Goal: Transaction & Acquisition: Download file/media

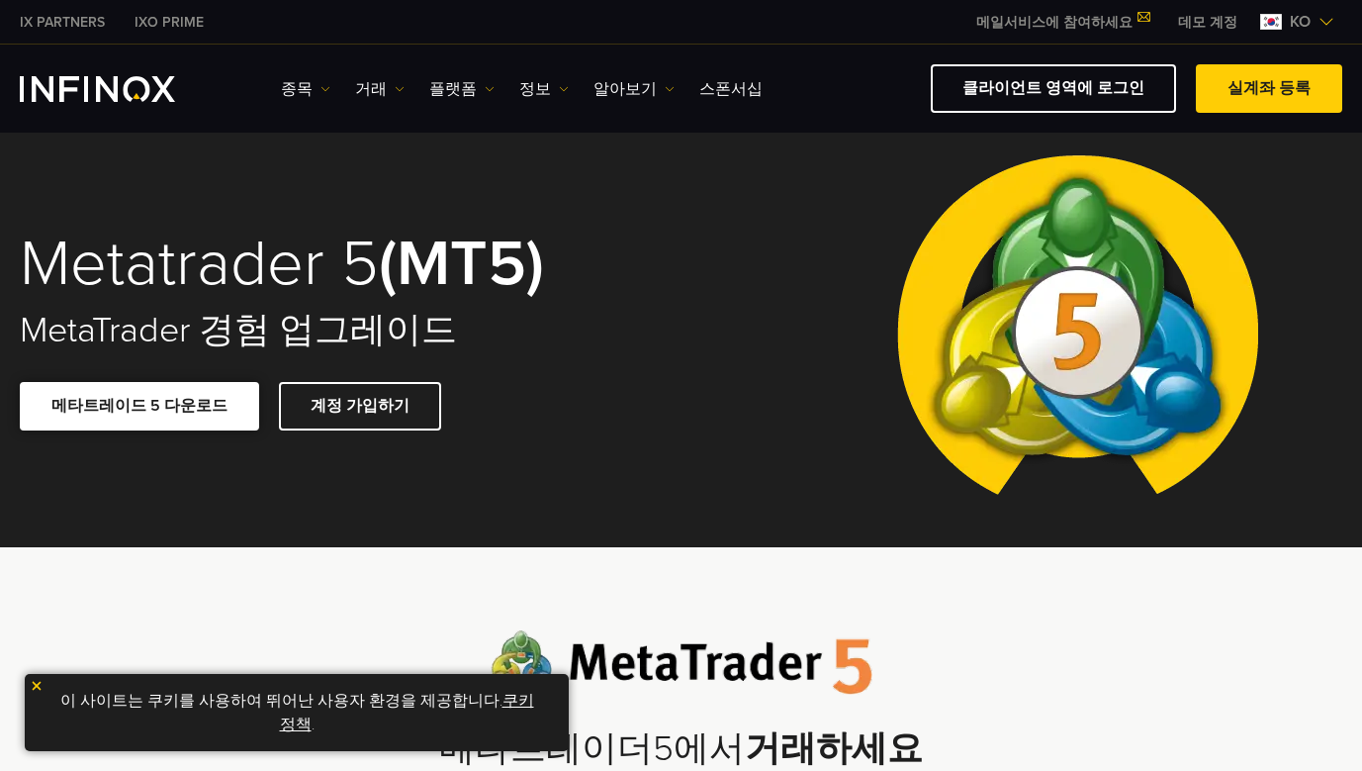
click at [176, 407] on link "메타트레이드 5 다운로드" at bounding box center [139, 406] width 239 height 48
click at [39, 681] on img at bounding box center [37, 686] width 14 height 14
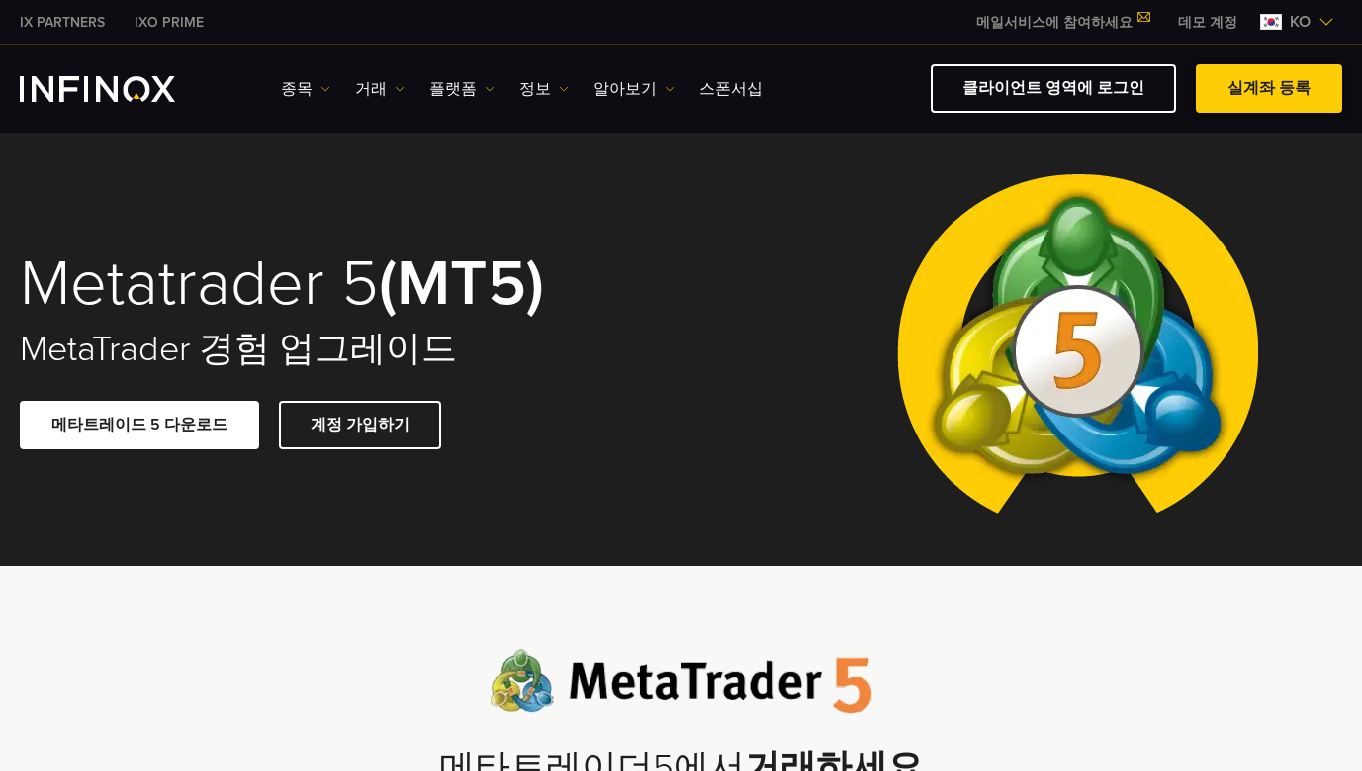
click at [1269, 89] on span at bounding box center [1269, 89] width 0 height 0
drag, startPoint x: 0, startPoint y: 0, endPoint x: 351, endPoint y: 424, distance: 550.8
click at [351, 424] on link "계정 가입하기" at bounding box center [360, 425] width 162 height 48
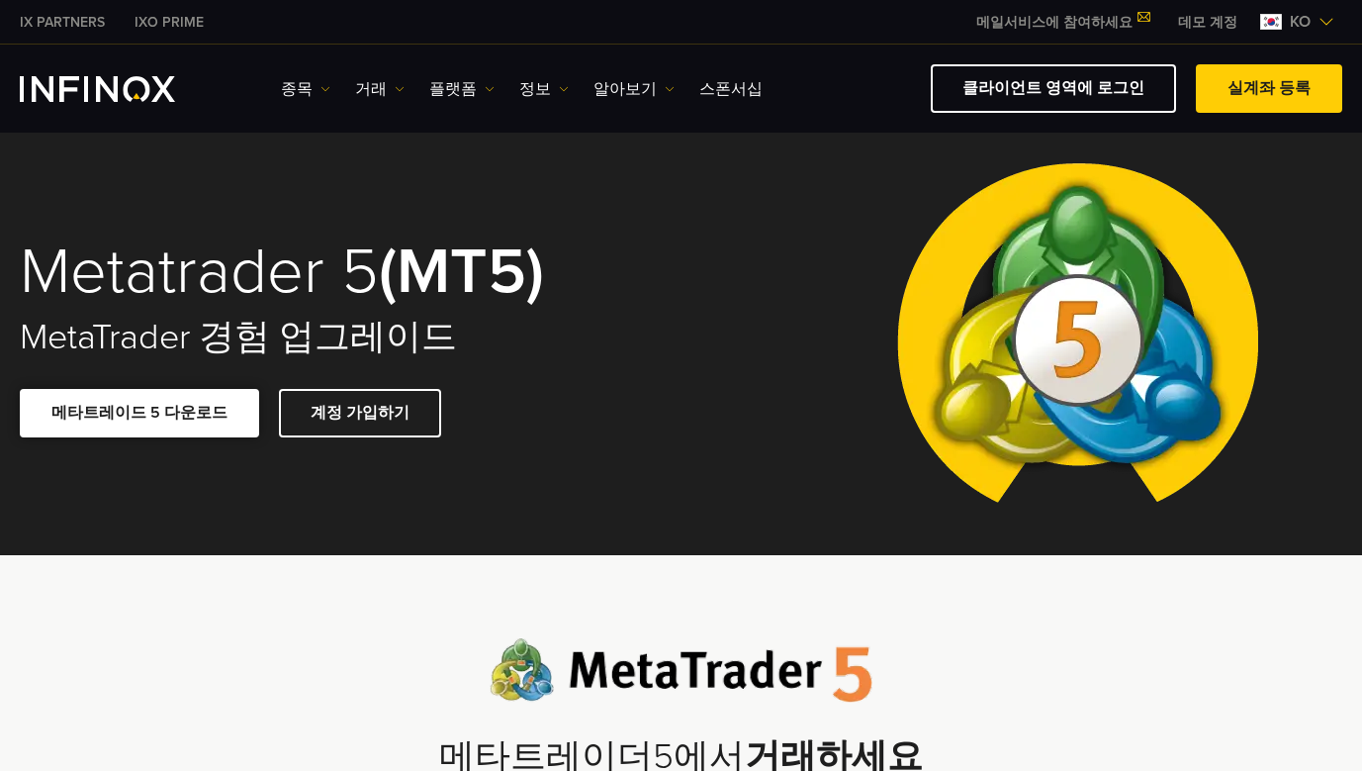
click at [154, 408] on link "메타트레이드 5 다운로드" at bounding box center [139, 413] width 239 height 48
